Goal: Task Accomplishment & Management: Manage account settings

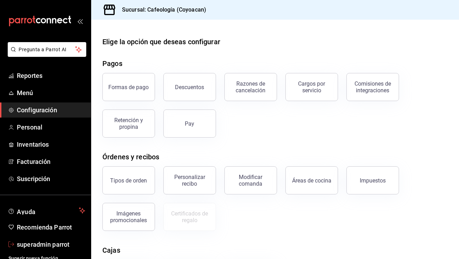
click at [30, 241] on span "superadmin parrot" at bounding box center [51, 243] width 68 height 9
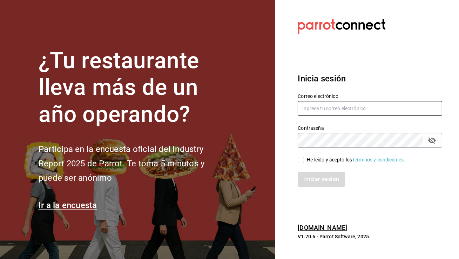
click at [341, 109] on input "text" at bounding box center [370, 108] width 144 height 15
type input "L"
type input "lacasadelpan@tijuana.com"
click at [301, 160] on input "He leído y acepto los Términos y condiciones." at bounding box center [301, 160] width 6 height 6
checkbox input "true"
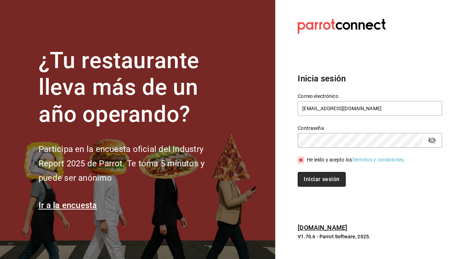
click at [313, 179] on button "Iniciar sesión" at bounding box center [322, 179] width 48 height 15
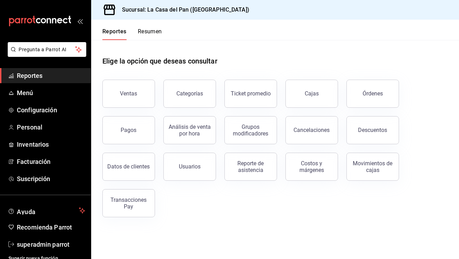
click at [412, 39] on header "Reportes Resumen" at bounding box center [275, 30] width 368 height 20
click at [49, 94] on span "Menú" at bounding box center [51, 92] width 68 height 9
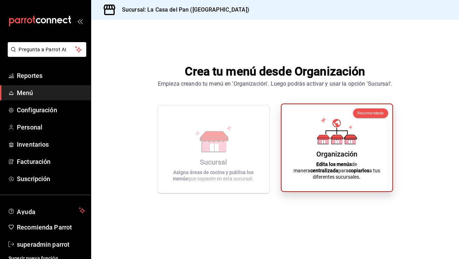
click at [338, 171] on strong "centralizada" at bounding box center [324, 171] width 28 height 6
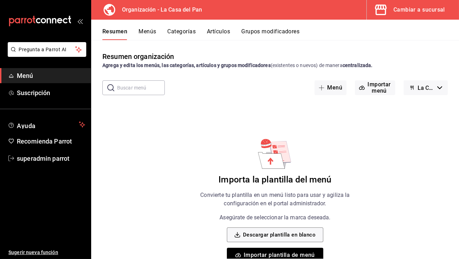
click at [147, 33] on button "Menús" at bounding box center [148, 34] width 18 height 12
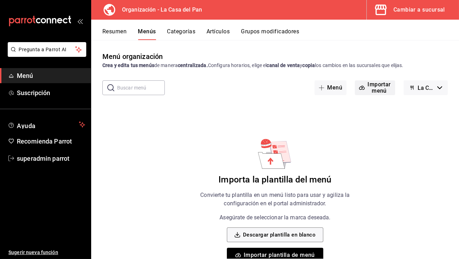
click at [365, 89] on button "Importar menú" at bounding box center [375, 87] width 40 height 15
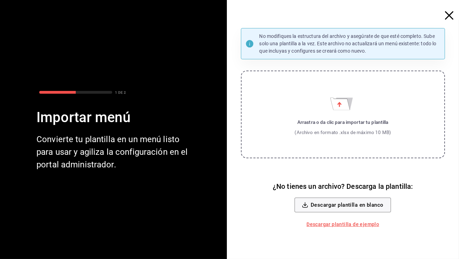
click at [340, 119] on div "Arrastra o da clic para importar tu plantilla" at bounding box center [343, 122] width 96 height 7
click at [0, 0] on input "Arrastra o da clic para importar tu plantilla (Archivo en formato .xlsx de máxi…" at bounding box center [0, 0] width 0 height 0
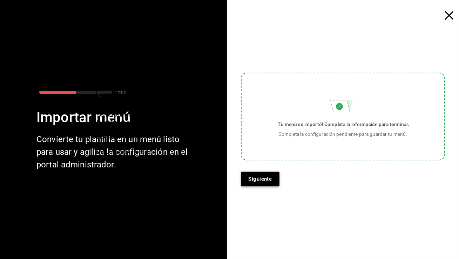
click at [262, 178] on button "Siguiente" at bounding box center [260, 178] width 39 height 15
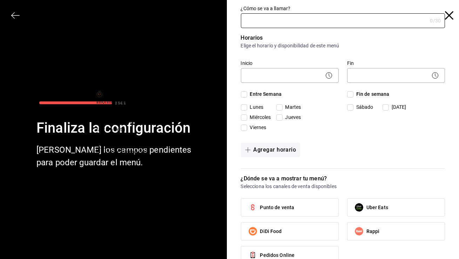
click at [102, 95] on icon at bounding box center [100, 94] width 3 height 3
click at [311, 27] on input "¿Cómo se va a llamar?" at bounding box center [334, 21] width 187 height 14
type input "prueba"
click at [282, 82] on body "Pregunta a Parrot AI Menú Suscripción Ayuda Recomienda Parrot superadmin parrot…" at bounding box center [229, 129] width 459 height 259
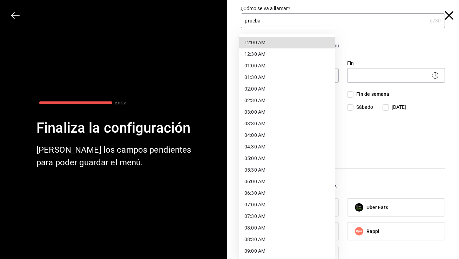
click at [267, 41] on li "12:00 AM" at bounding box center [287, 43] width 96 height 12
type input "00:00"
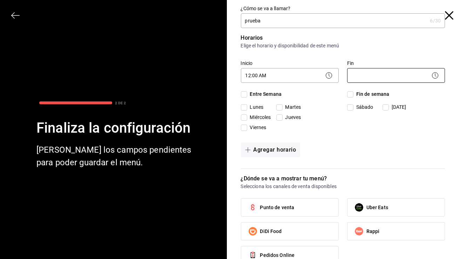
click at [367, 79] on body "Pregunta a Parrot AI Menú Suscripción Ayuda Recomienda Parrot superadmin parrot…" at bounding box center [229, 129] width 459 height 259
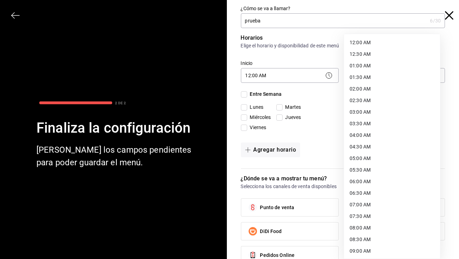
scroll to position [347, 0]
click at [364, 247] on li "23:59 PM" at bounding box center [392, 251] width 96 height 12
type input "23:59"
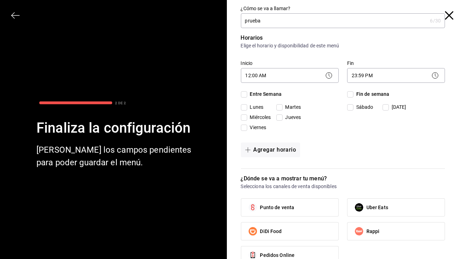
click at [241, 95] on input "Entre Semana" at bounding box center [244, 94] width 6 height 6
checkbox input "true"
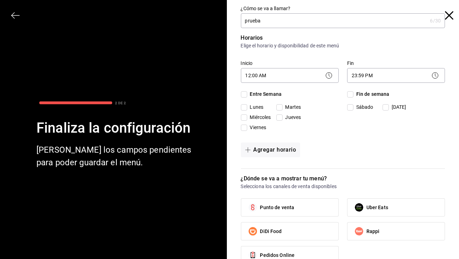
checkbox input "true"
click at [347, 94] on input "Fin de semana" at bounding box center [350, 94] width 6 height 6
checkbox input "true"
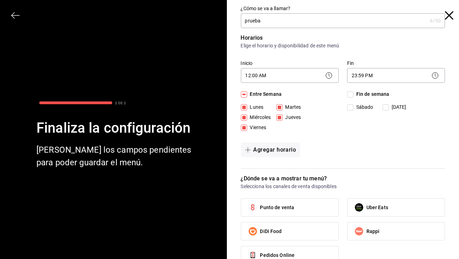
checkbox input "true"
click at [311, 198] on label "Punto de venta" at bounding box center [289, 207] width 97 height 18
click at [260, 200] on input "Punto de venta" at bounding box center [252, 207] width 15 height 15
click at [310, 206] on label "Punto de venta" at bounding box center [289, 207] width 97 height 18
click at [260, 206] on input "Punto de venta" at bounding box center [252, 207] width 15 height 15
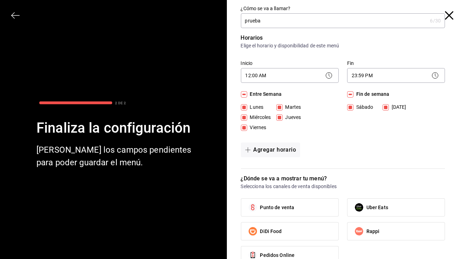
drag, startPoint x: 304, startPoint y: 211, endPoint x: 313, endPoint y: 181, distance: 31.2
click at [304, 211] on label "Punto de venta" at bounding box center [289, 207] width 97 height 18
click at [260, 211] on input "Punto de venta" at bounding box center [252, 207] width 15 height 15
checkbox input "true"
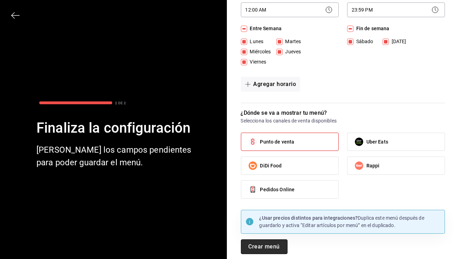
click at [256, 247] on button "Crear menú" at bounding box center [264, 246] width 47 height 15
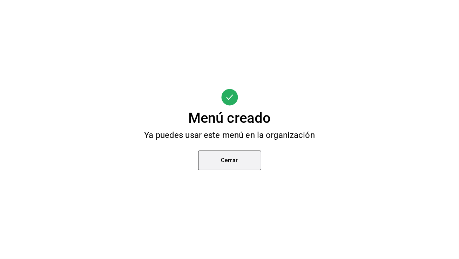
click at [229, 165] on button "Cerrar" at bounding box center [229, 160] width 63 height 20
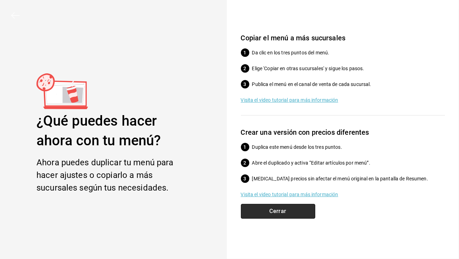
click at [264, 211] on button "Cerrar" at bounding box center [278, 211] width 74 height 15
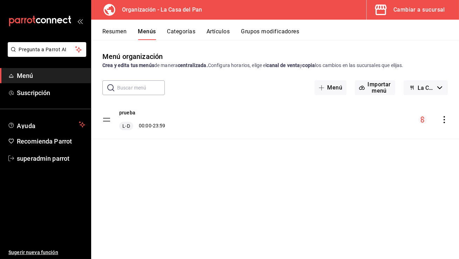
drag, startPoint x: 212, startPoint y: 172, endPoint x: 224, endPoint y: 172, distance: 11.6
click at [218, 172] on div "Menú organización Crea y edita tus menús de manera centralizada. Configura hora…" at bounding box center [275, 154] width 368 height 207
click at [441, 119] on icon "actions" at bounding box center [444, 119] width 7 height 7
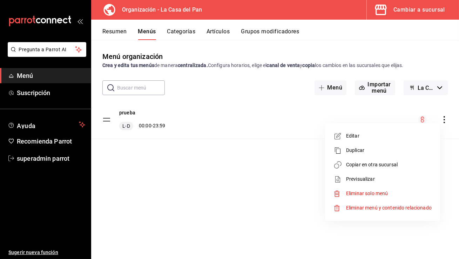
click at [373, 159] on li "Copiar en otra sucursal" at bounding box center [382, 164] width 109 height 14
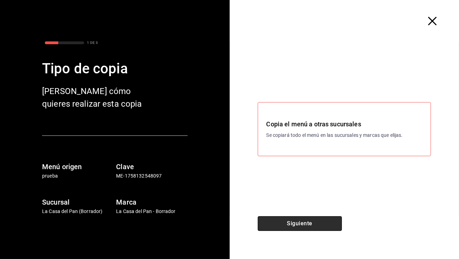
click at [278, 221] on button "Siguiente" at bounding box center [300, 223] width 84 height 15
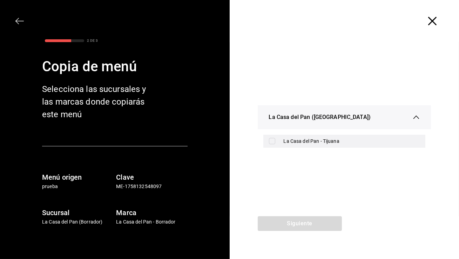
click at [288, 134] on li "La Casa del Pan - Tijuana" at bounding box center [345, 141] width 174 height 19
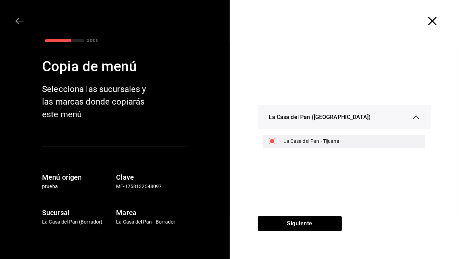
click at [290, 139] on div "La Casa del Pan - Tijuana" at bounding box center [352, 140] width 136 height 7
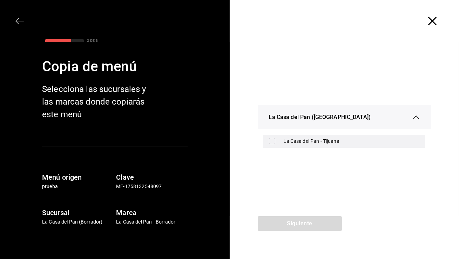
click at [283, 140] on div "La Casa del Pan - Tijuana" at bounding box center [344, 141] width 162 height 13
checkbox input "true"
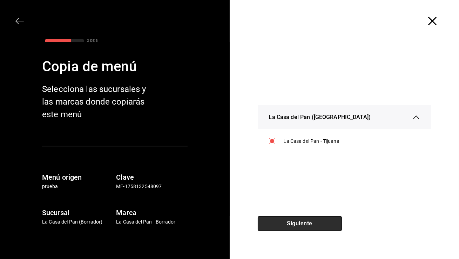
click at [306, 230] on button "Siguiente" at bounding box center [300, 223] width 84 height 15
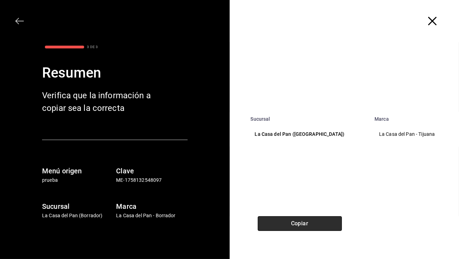
click at [312, 219] on button "Copiar" at bounding box center [300, 223] width 84 height 15
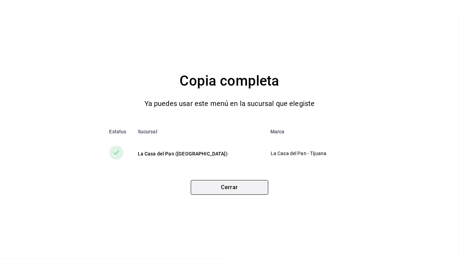
click at [211, 187] on button "Cerrar" at bounding box center [229, 187] width 77 height 15
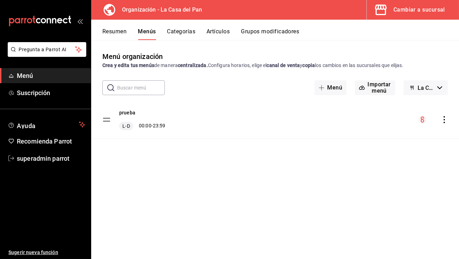
click at [426, 14] on div "Cambiar a sucursal" at bounding box center [419, 10] width 52 height 10
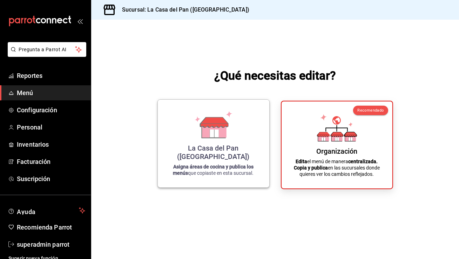
click at [204, 127] on icon at bounding box center [215, 122] width 28 height 10
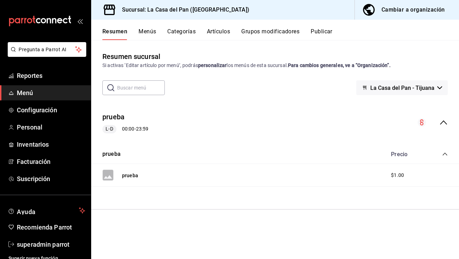
click at [181, 31] on button "Categorías" at bounding box center [182, 34] width 28 height 12
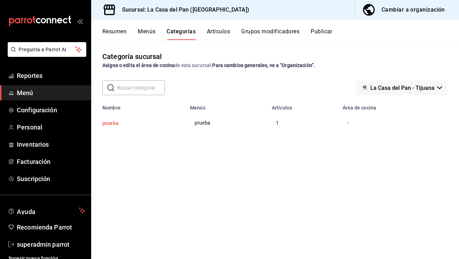
click at [115, 123] on button "prueba" at bounding box center [137, 123] width 70 height 7
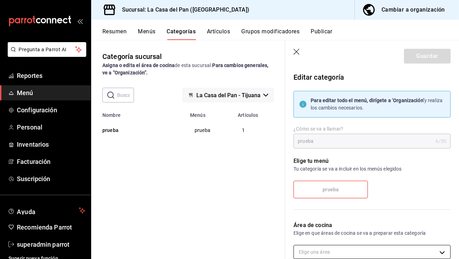
click at [346, 256] on body "Pregunta a Parrot AI Reportes Menú Configuración Personal Inventarios Facturaci…" at bounding box center [229, 129] width 459 height 259
click at [334, 250] on span "Cocina" at bounding box center [375, 248] width 128 height 7
type input "4b57a189-c0da-4f24-9537-e5122d7bdf73"
checkbox input "true"
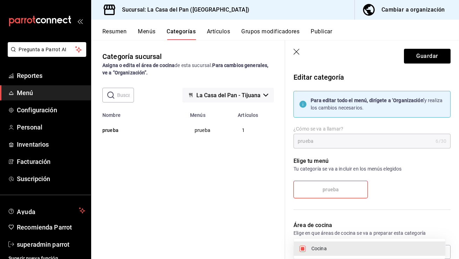
drag, startPoint x: 434, startPoint y: 49, endPoint x: 436, endPoint y: 53, distance: 4.8
click at [434, 50] on div at bounding box center [229, 129] width 459 height 259
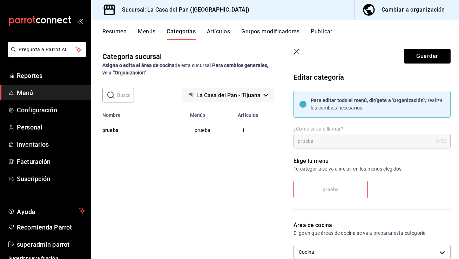
click at [435, 57] on button "Guardar" at bounding box center [427, 56] width 47 height 15
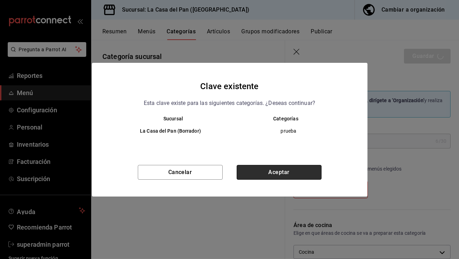
click at [298, 172] on button "Aceptar" at bounding box center [279, 172] width 85 height 15
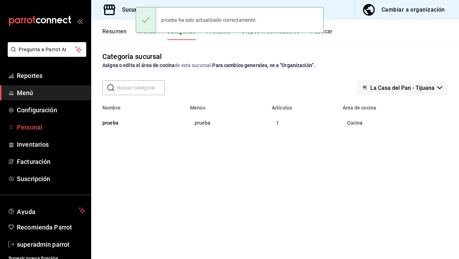
click at [25, 127] on span "Personal" at bounding box center [51, 126] width 68 height 9
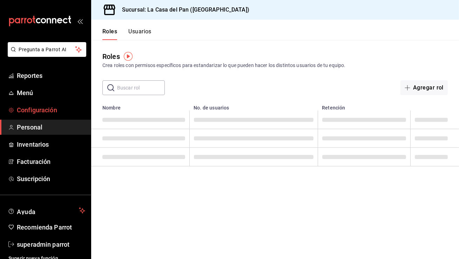
click at [39, 116] on link "Configuración" at bounding box center [45, 109] width 91 height 15
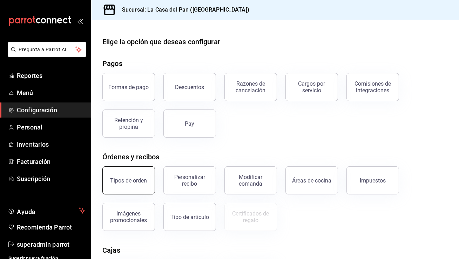
click at [135, 173] on button "Tipos de orden" at bounding box center [128, 180] width 53 height 28
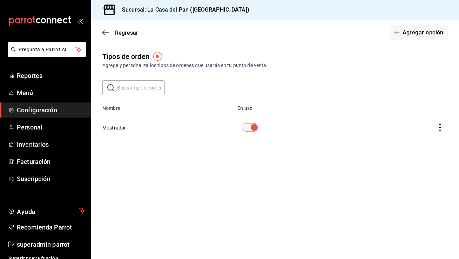
drag, startPoint x: 38, startPoint y: 114, endPoint x: 54, endPoint y: 106, distance: 17.4
click at [38, 114] on span "Configuración" at bounding box center [51, 109] width 68 height 9
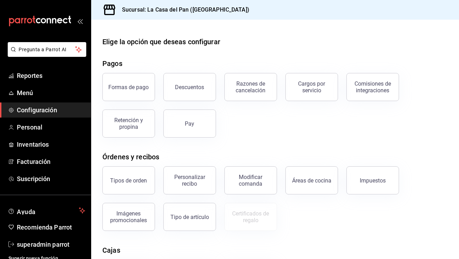
click at [255, 87] on div "Razones de cancelación" at bounding box center [250, 86] width 43 height 13
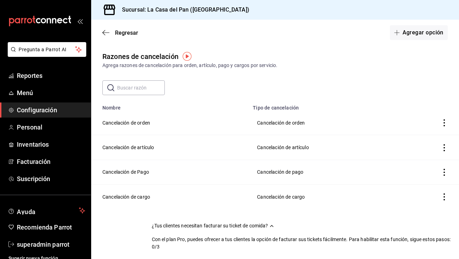
click at [48, 113] on span "Configuración" at bounding box center [51, 109] width 68 height 9
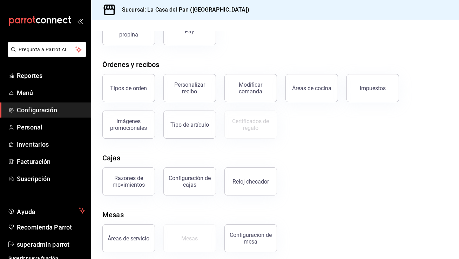
scroll to position [96, 0]
